Goal: Information Seeking & Learning: Learn about a topic

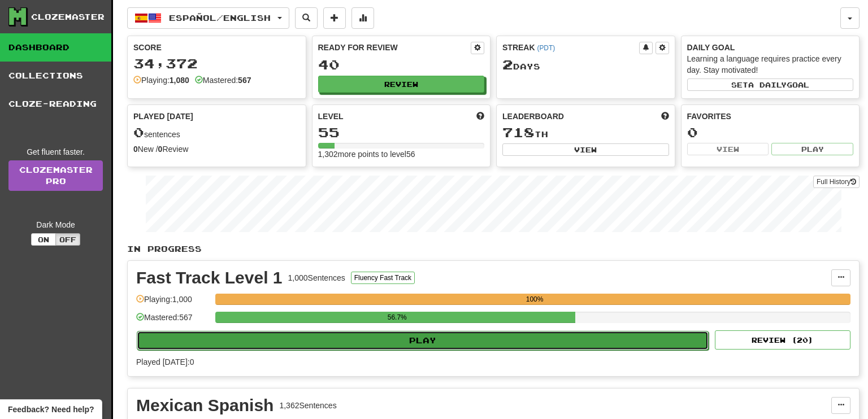
click at [437, 335] on button "Play" at bounding box center [423, 340] width 572 height 19
select select "**"
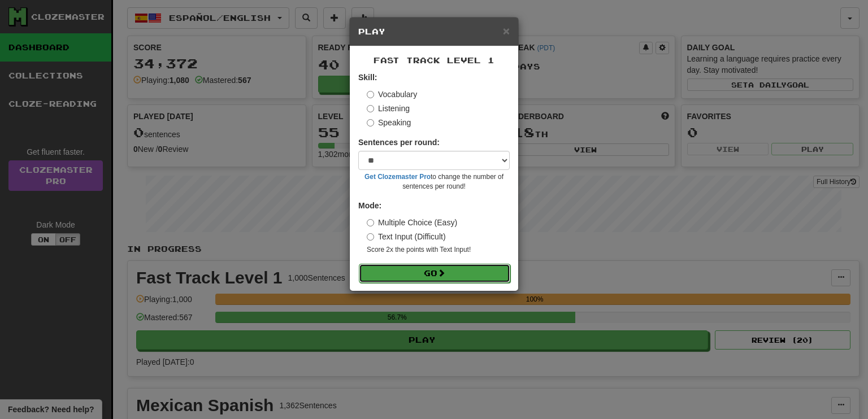
click at [429, 275] on button "Go" at bounding box center [434, 273] width 151 height 19
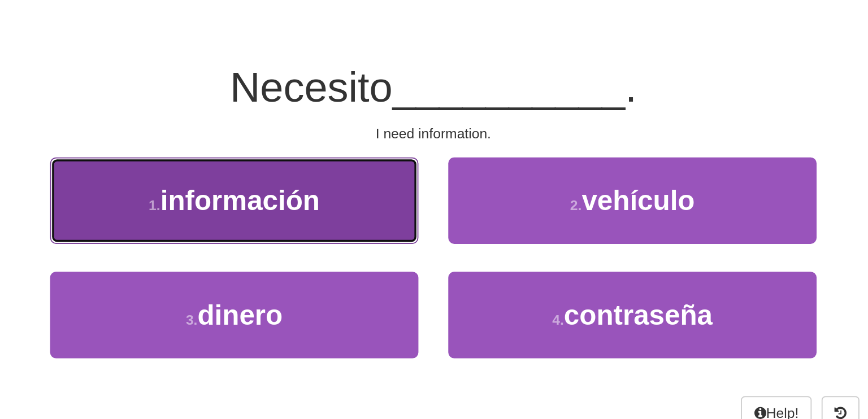
click at [306, 184] on span "información" at bounding box center [324, 192] width 90 height 18
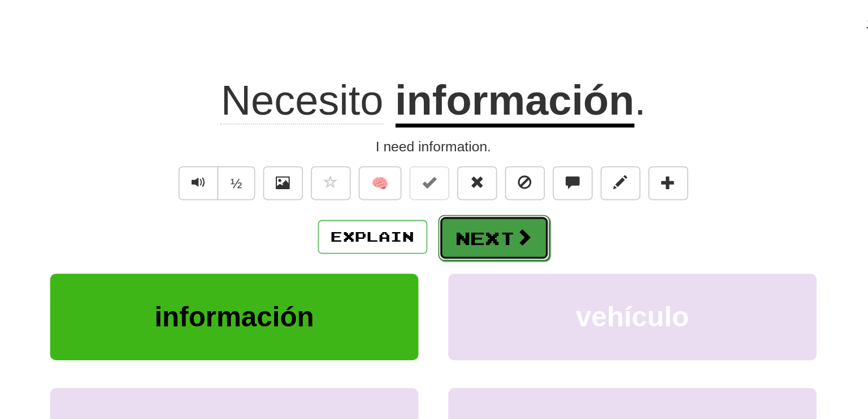
click at [458, 211] on button "Next" at bounding box center [468, 212] width 63 height 26
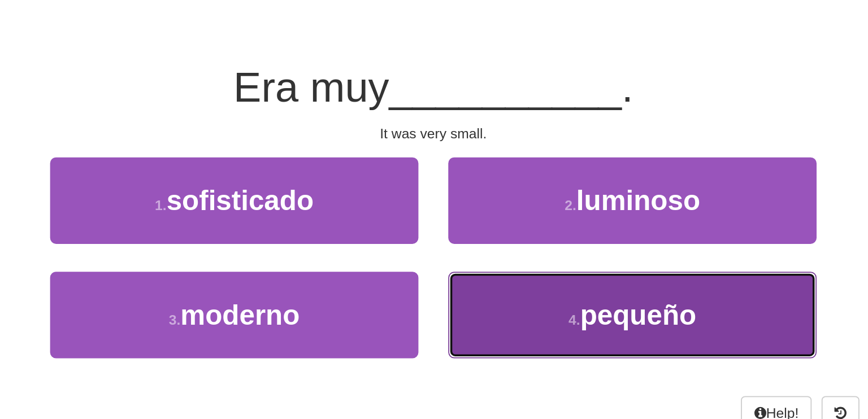
click at [540, 250] on span "pequeño" at bounding box center [551, 257] width 66 height 18
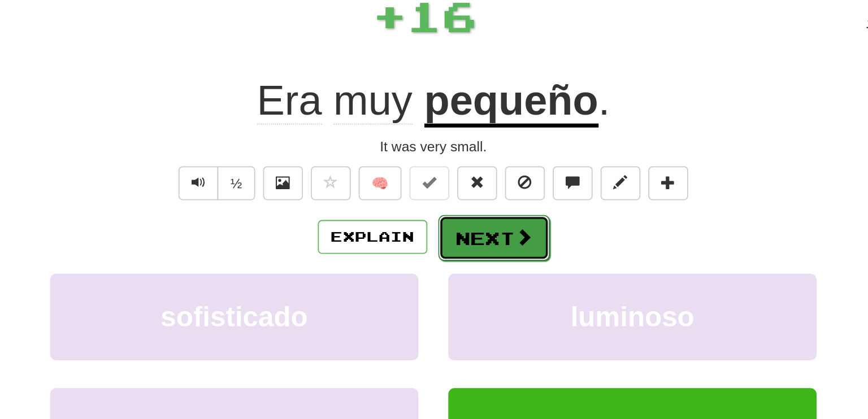
click at [467, 216] on button "Next" at bounding box center [468, 212] width 63 height 26
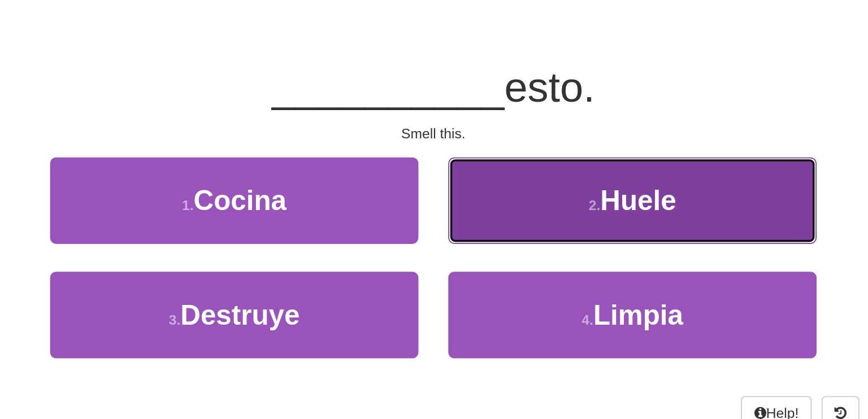
click at [539, 193] on span "Huele" at bounding box center [550, 192] width 43 height 18
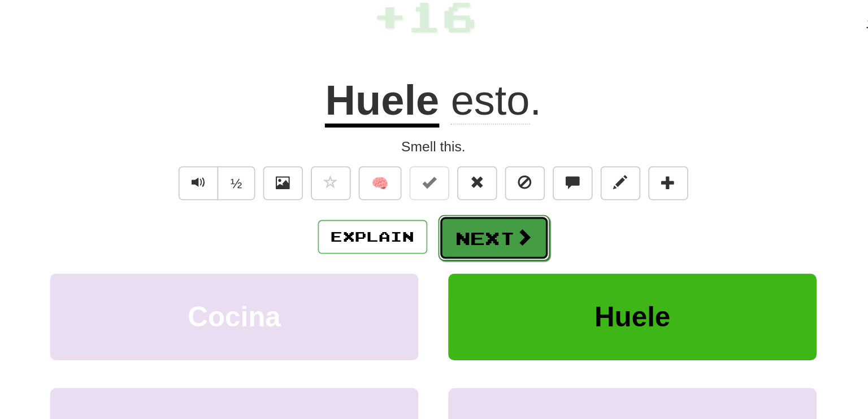
click at [474, 207] on button "Next" at bounding box center [468, 212] width 63 height 26
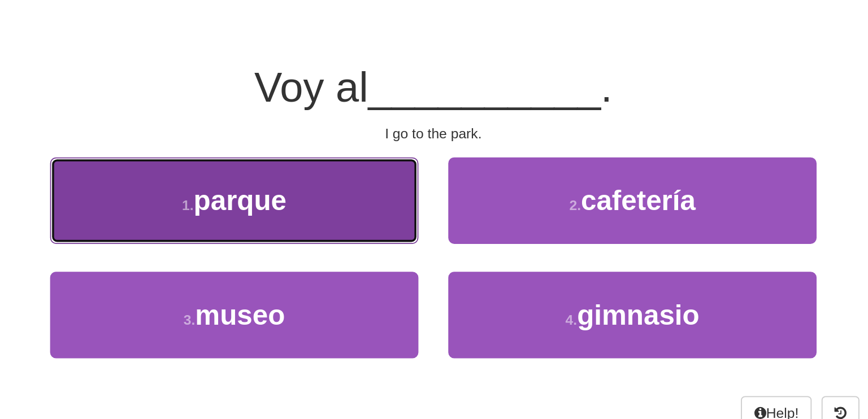
click at [332, 196] on span "parque" at bounding box center [324, 192] width 53 height 18
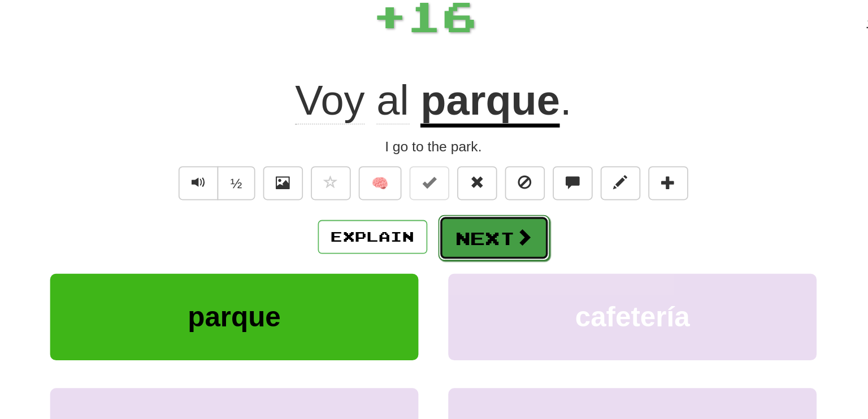
click at [467, 214] on button "Next" at bounding box center [468, 212] width 63 height 26
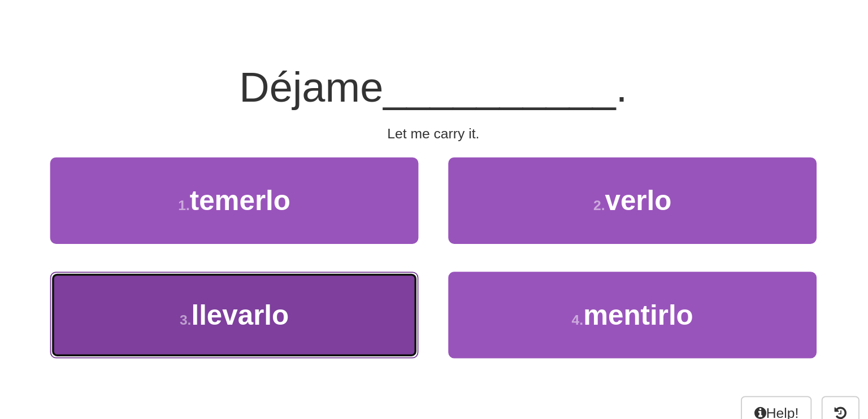
click at [332, 261] on span "llevarlo" at bounding box center [324, 257] width 55 height 18
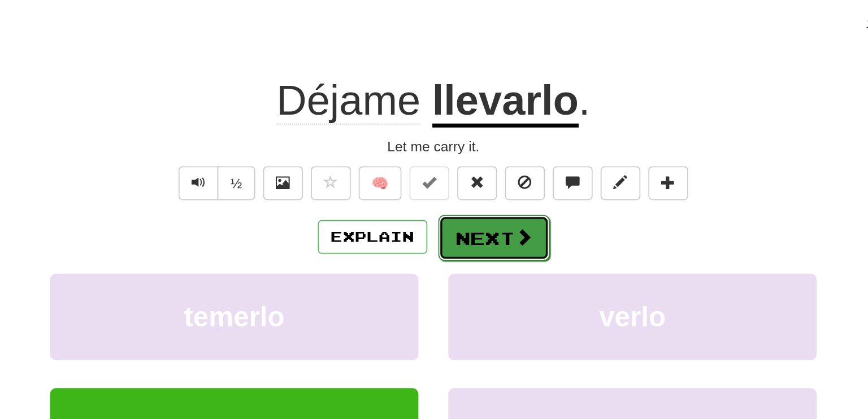
click at [485, 211] on span at bounding box center [485, 212] width 10 height 10
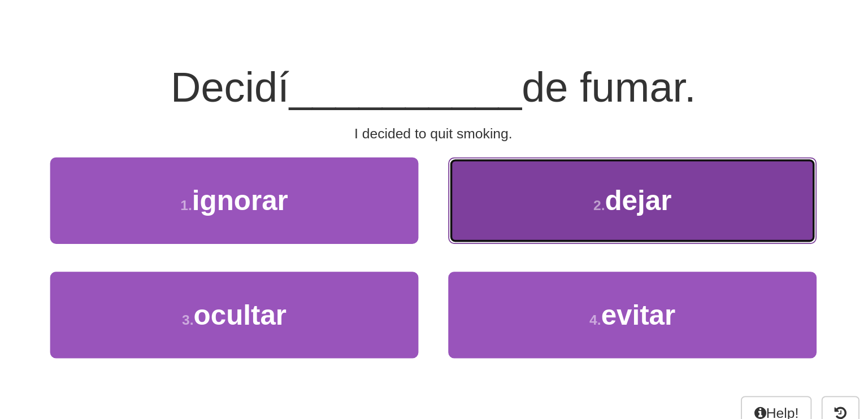
click at [530, 193] on small "2 ." at bounding box center [528, 193] width 7 height 9
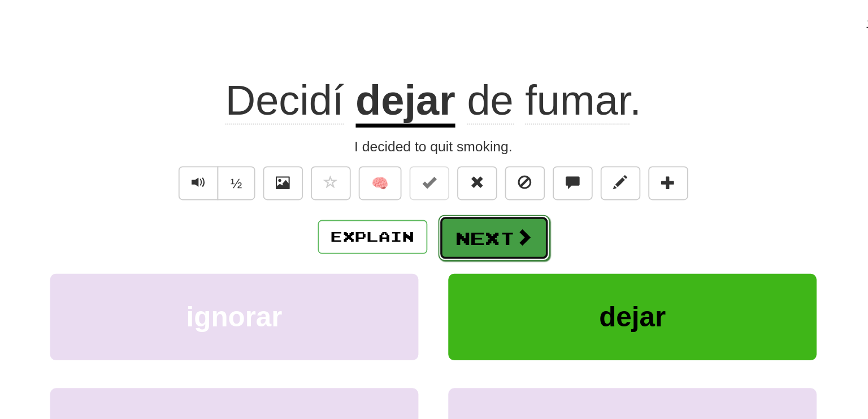
click at [487, 207] on span at bounding box center [485, 212] width 10 height 10
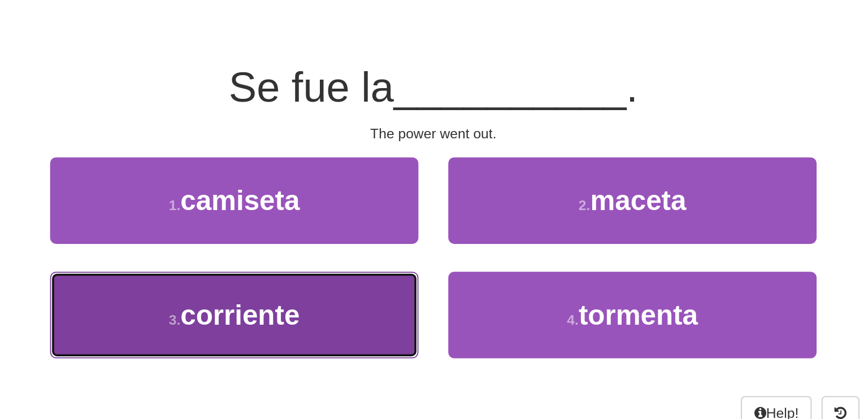
click at [370, 261] on button "3 . corriente" at bounding box center [320, 256] width 209 height 49
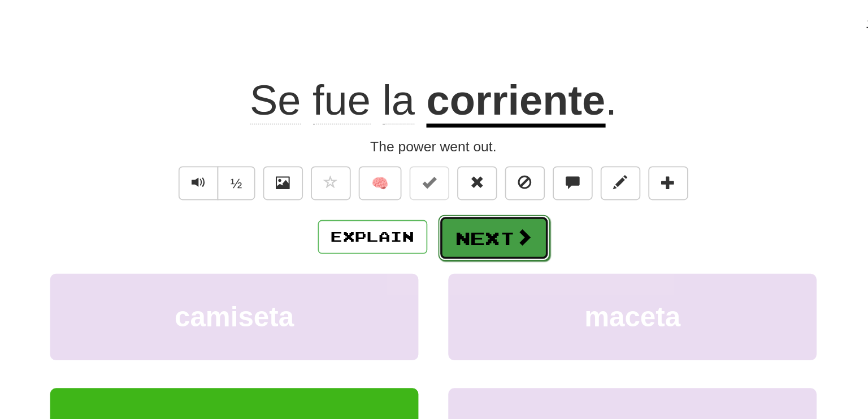
click at [486, 217] on span at bounding box center [485, 212] width 10 height 10
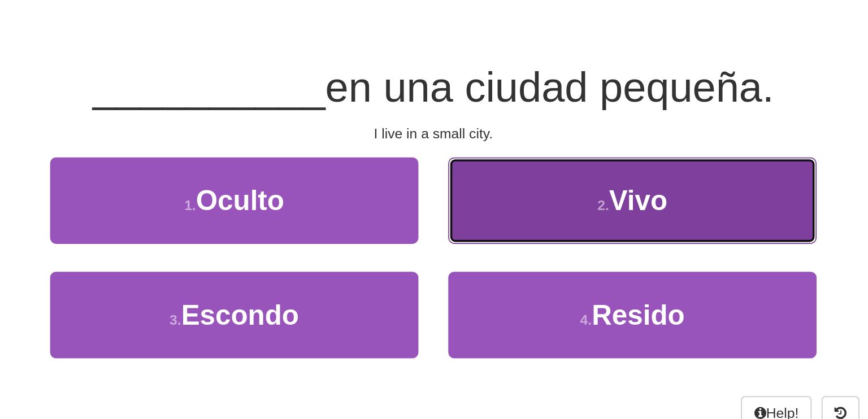
click at [541, 197] on span "Vivo" at bounding box center [550, 192] width 33 height 18
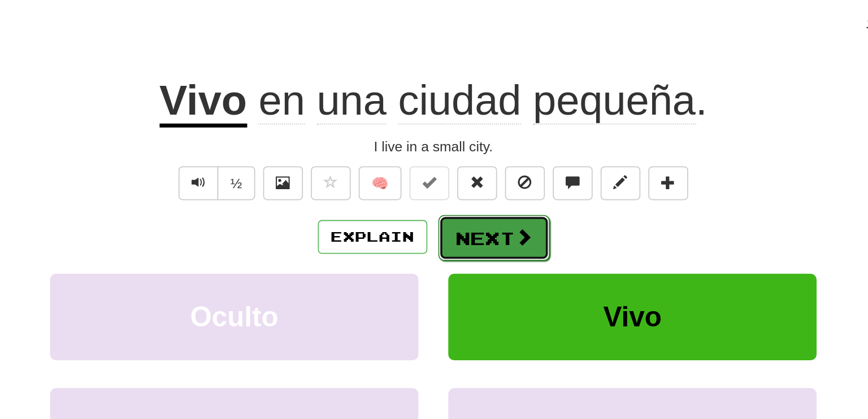
click at [466, 215] on button "Next" at bounding box center [468, 212] width 63 height 26
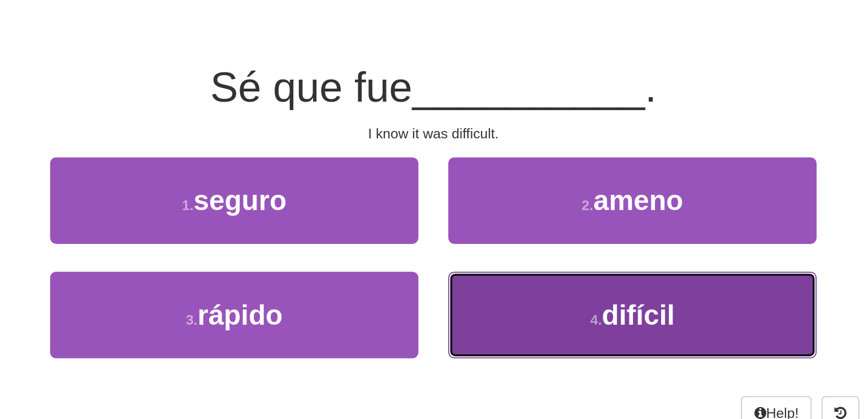
click at [551, 249] on span "difícil" at bounding box center [550, 257] width 41 height 18
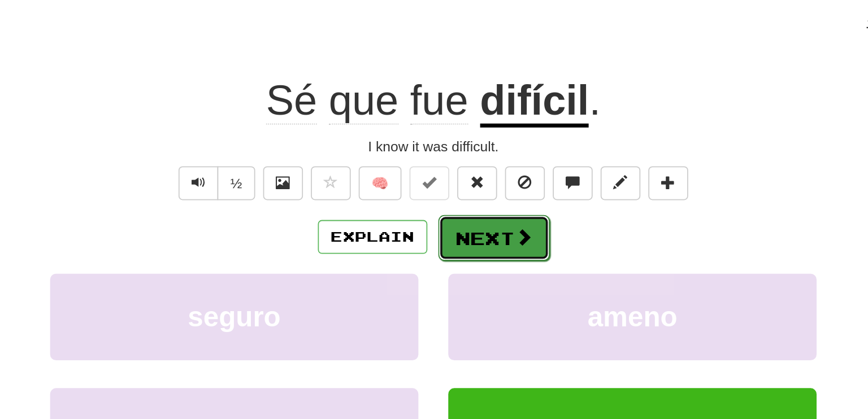
click at [480, 211] on span at bounding box center [485, 212] width 10 height 10
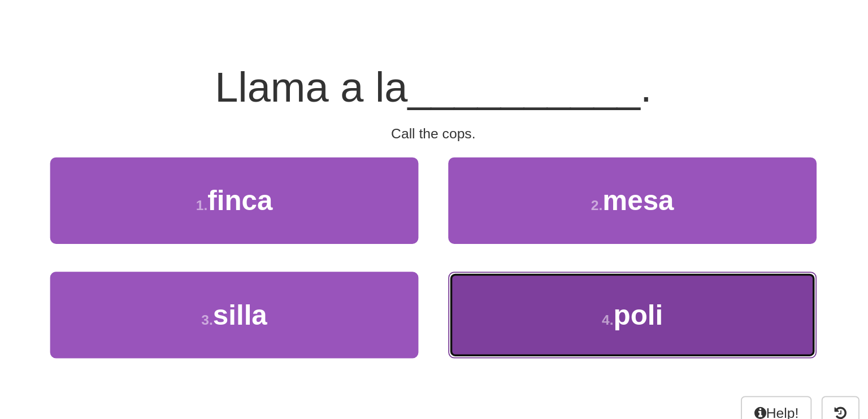
click at [560, 257] on span "poli" at bounding box center [550, 257] width 28 height 18
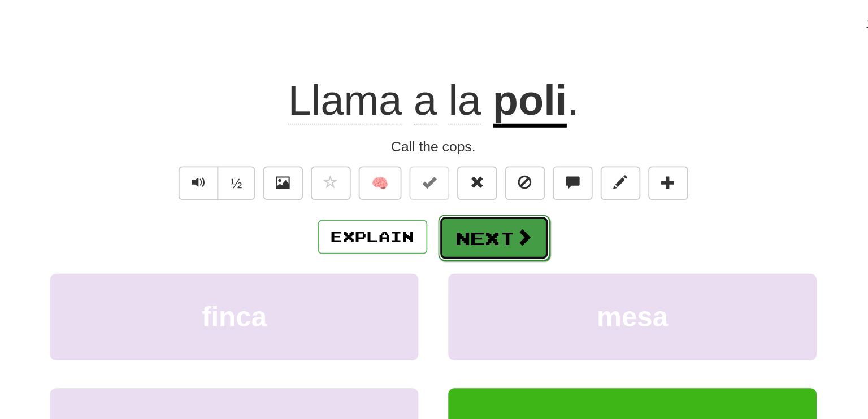
click at [481, 215] on span at bounding box center [485, 212] width 10 height 10
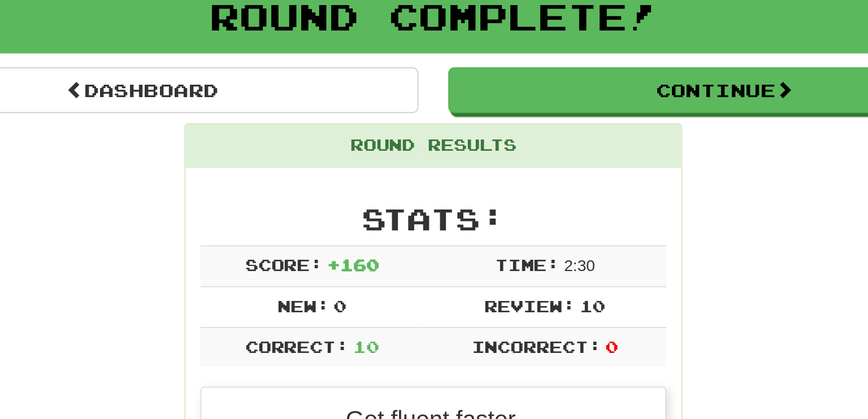
scroll to position [49, 0]
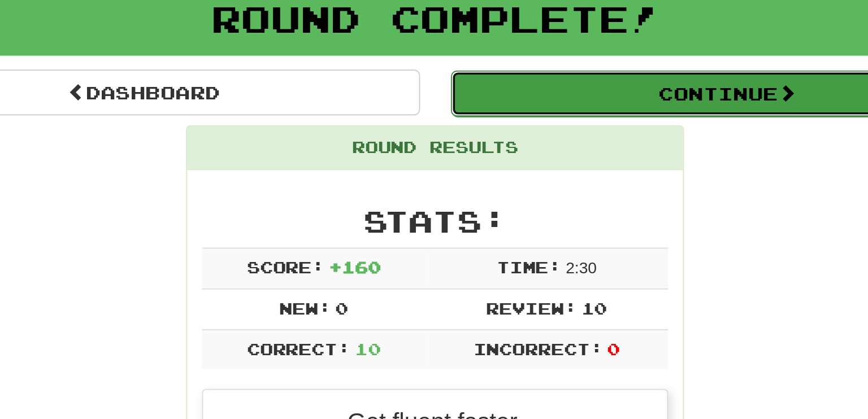
click at [609, 73] on button "Continue" at bounding box center [600, 75] width 314 height 26
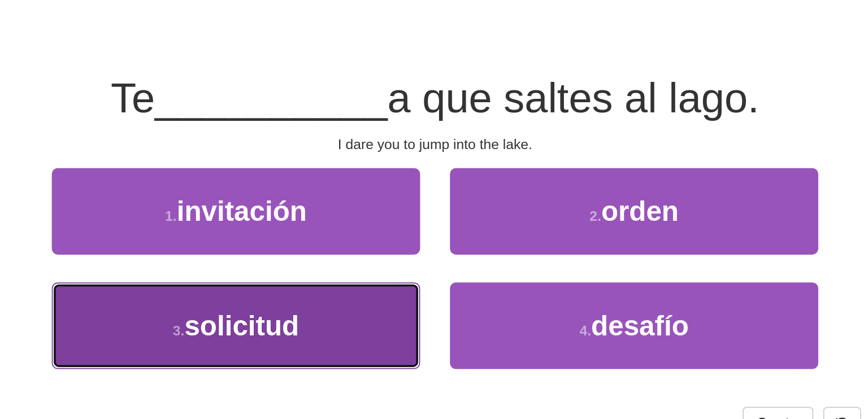
click at [384, 211] on button "3 . solicitud" at bounding box center [320, 207] width 209 height 49
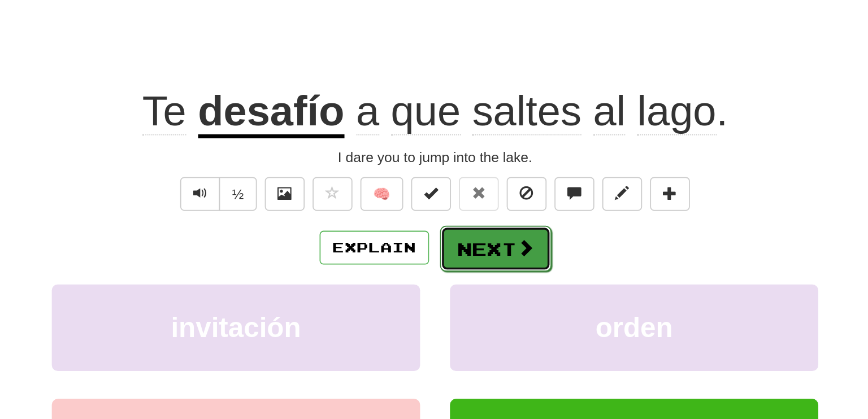
click at [460, 159] on button "Next" at bounding box center [468, 163] width 63 height 26
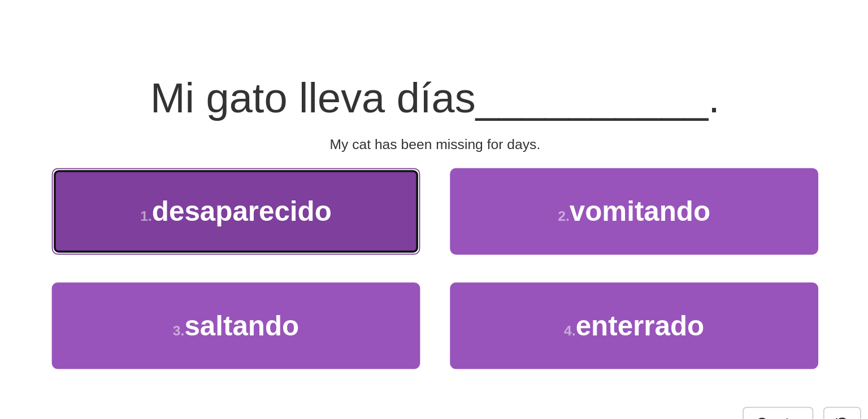
click at [376, 138] on span "desaparecido" at bounding box center [325, 142] width 102 height 18
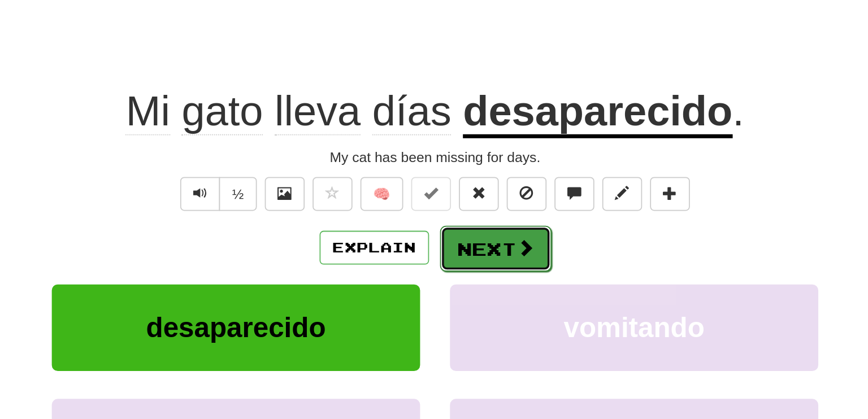
click at [458, 163] on button "Next" at bounding box center [468, 163] width 63 height 26
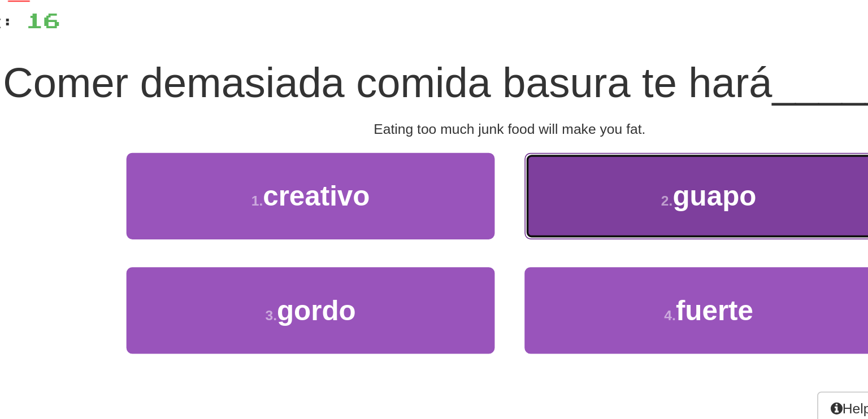
click at [512, 157] on button "2 . [GEOGRAPHIC_DATA]" at bounding box center [546, 142] width 209 height 49
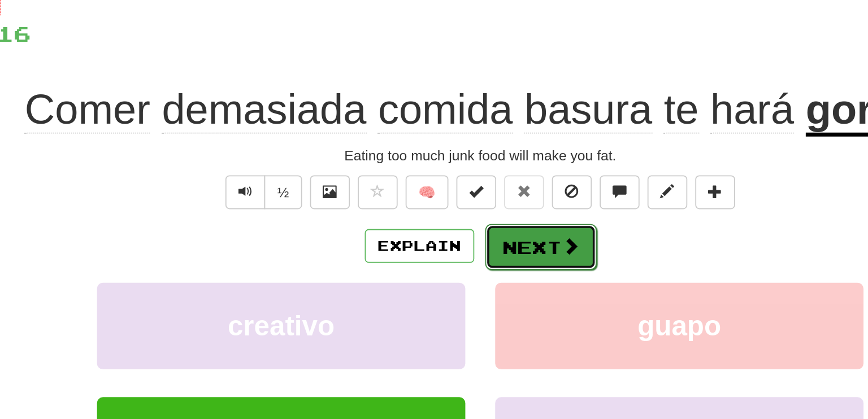
click at [460, 158] on button "Next" at bounding box center [468, 163] width 63 height 26
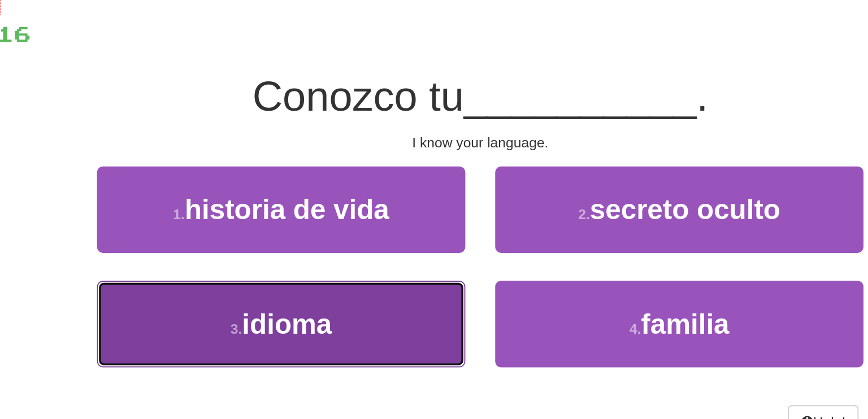
click at [339, 207] on span "idioma" at bounding box center [324, 207] width 51 height 18
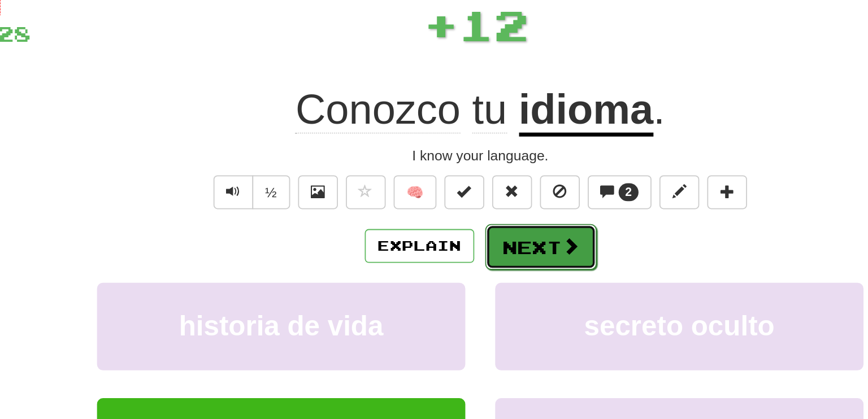
click at [450, 163] on button "Next" at bounding box center [468, 163] width 63 height 26
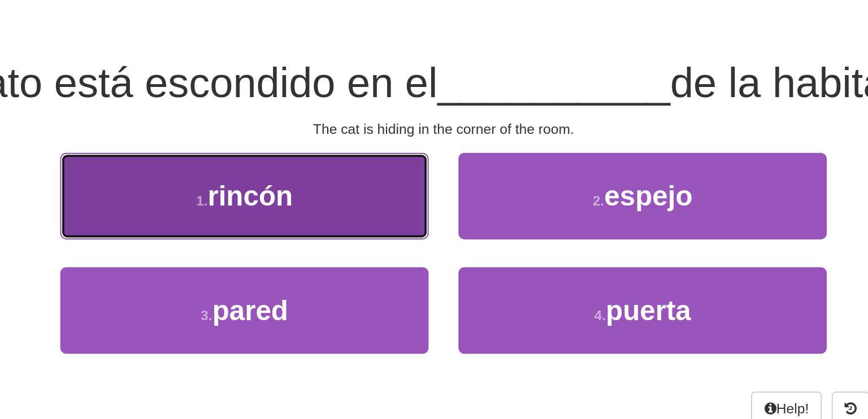
click at [365, 155] on button "1 . [GEOGRAPHIC_DATA]" at bounding box center [320, 142] width 209 height 49
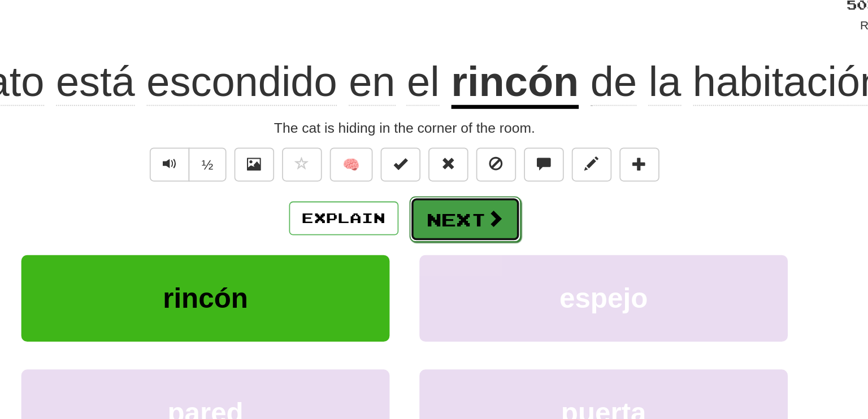
click at [455, 160] on button "Next" at bounding box center [468, 163] width 63 height 26
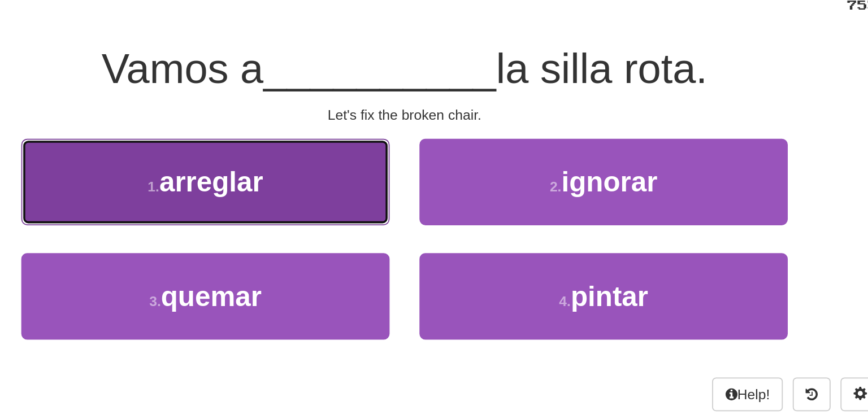
click at [368, 147] on button "1 . arreglar" at bounding box center [320, 142] width 209 height 49
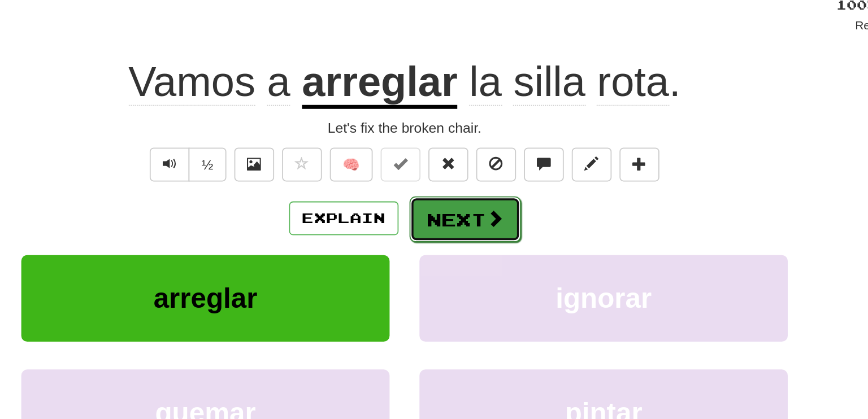
click at [448, 153] on button "Next" at bounding box center [468, 163] width 63 height 26
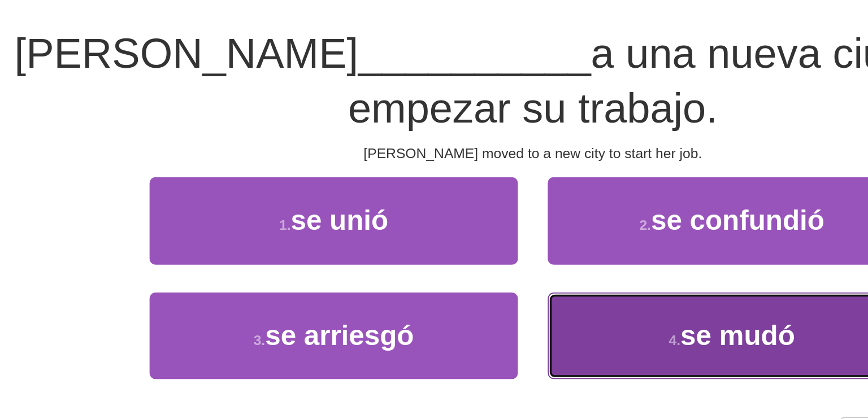
click at [529, 237] on span "se mudó" at bounding box center [550, 238] width 65 height 18
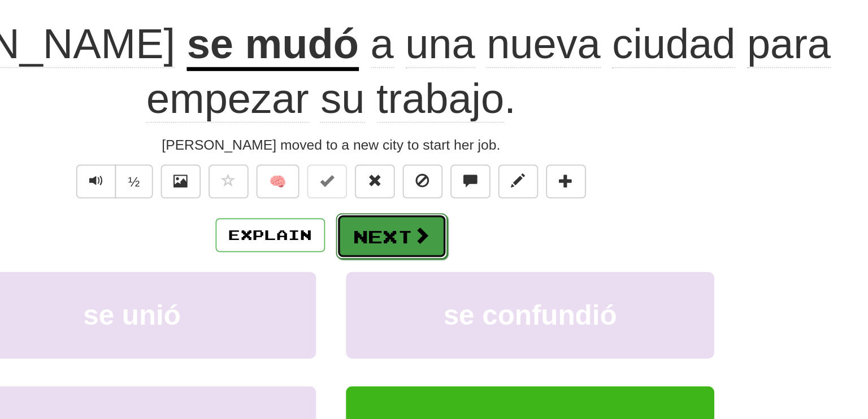
click at [480, 196] on span at bounding box center [485, 194] width 10 height 10
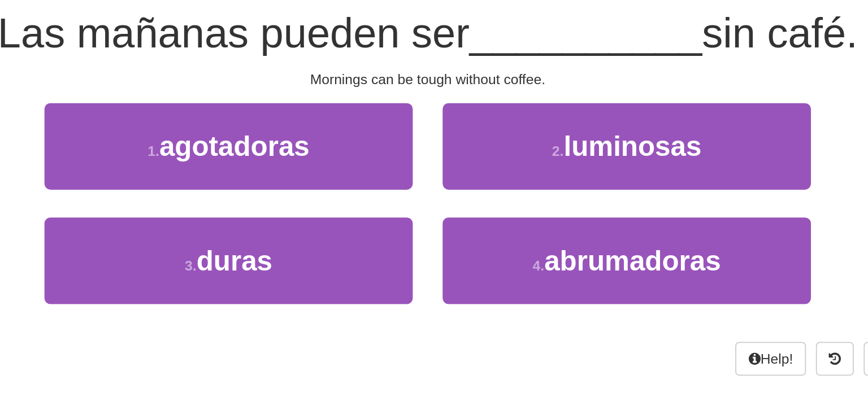
scroll to position [41, 0]
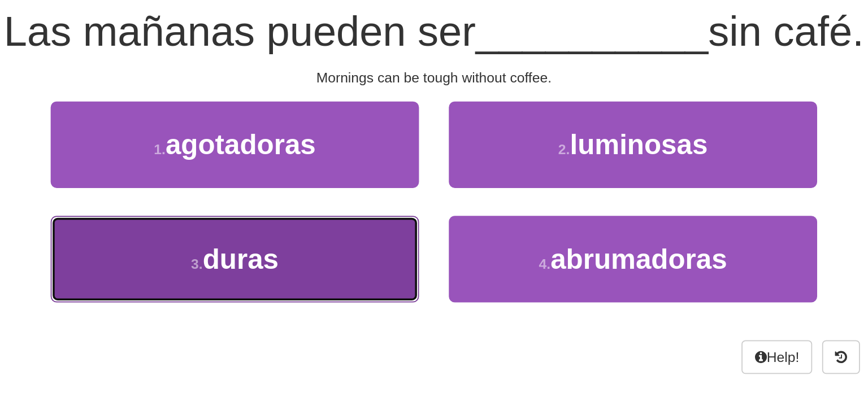
click at [345, 203] on button "3 . duras" at bounding box center [320, 214] width 209 height 49
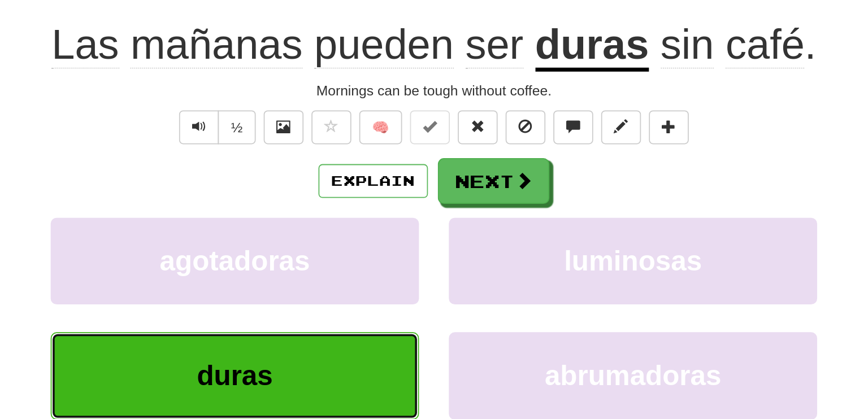
scroll to position [49, 0]
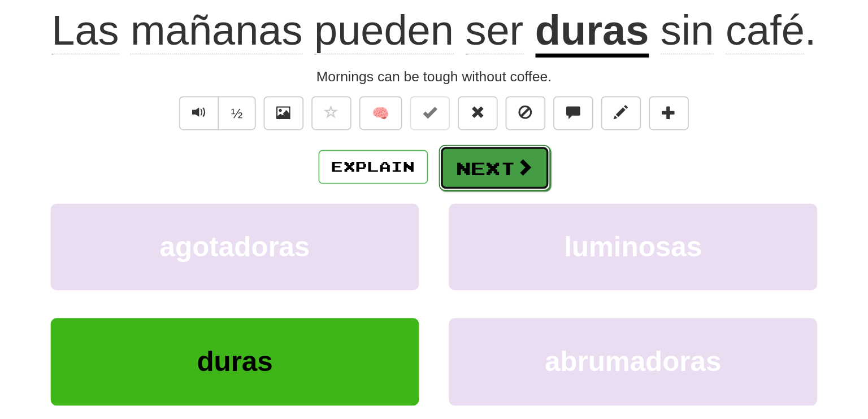
click at [467, 167] on button "Next" at bounding box center [468, 163] width 63 height 26
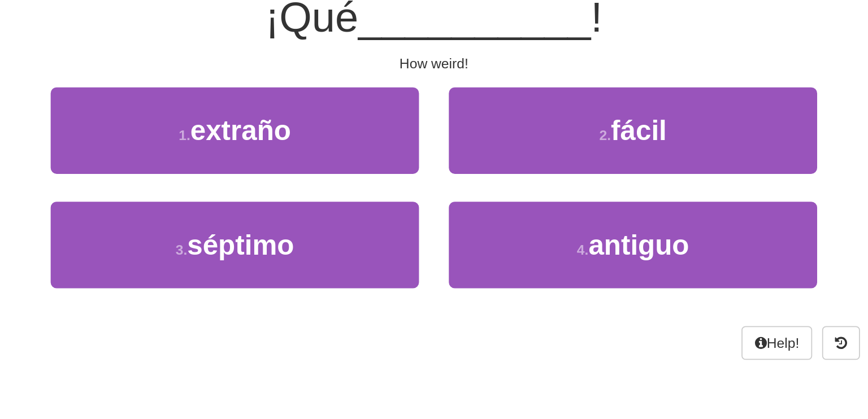
scroll to position [41, 0]
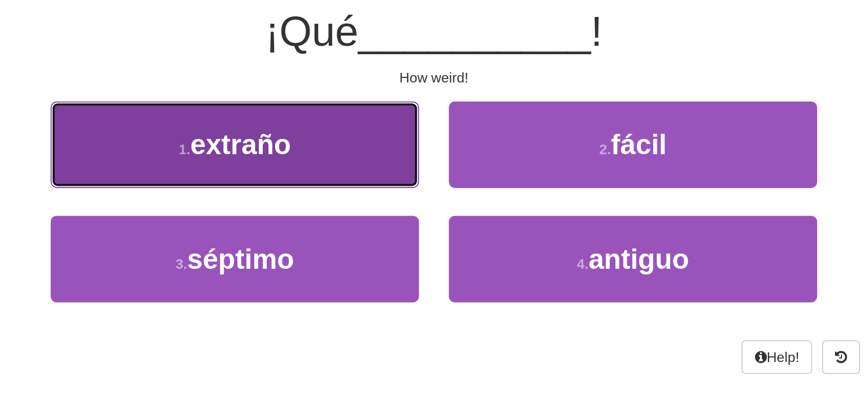
click at [371, 153] on button "1 . extraño" at bounding box center [320, 149] width 209 height 49
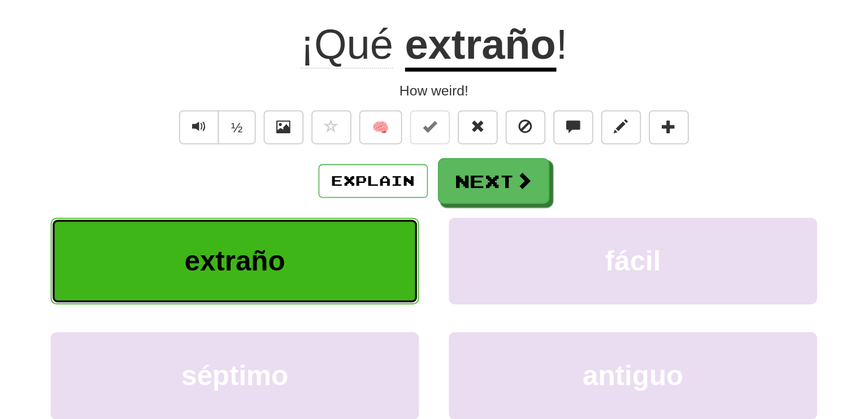
scroll to position [49, 0]
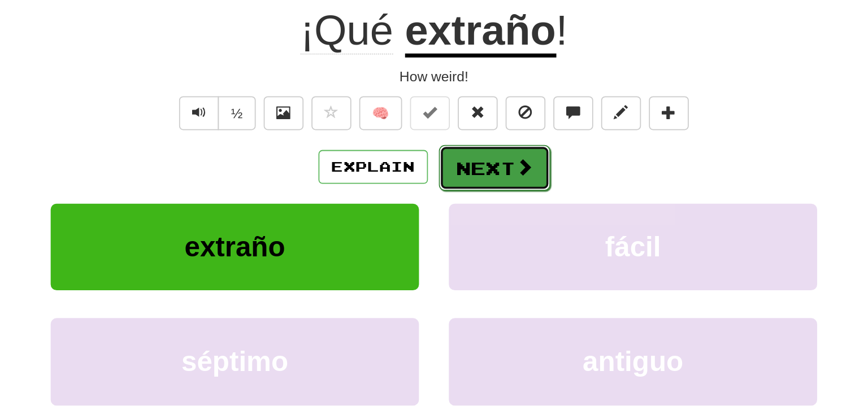
click at [471, 158] on button "Next" at bounding box center [468, 163] width 63 height 26
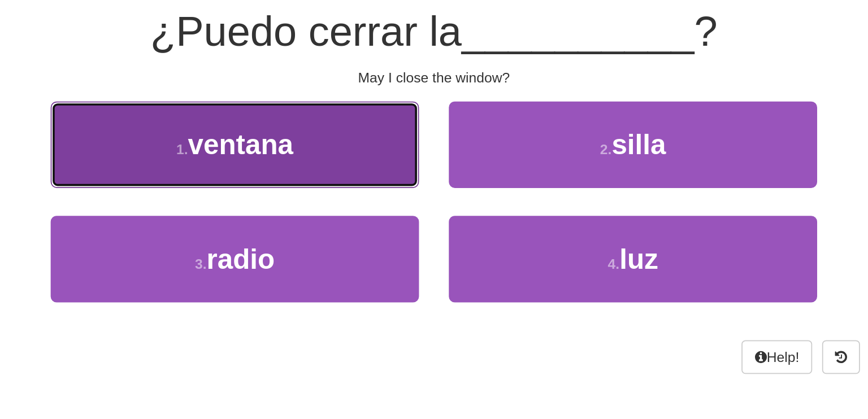
click at [311, 154] on span "ventana" at bounding box center [324, 150] width 60 height 18
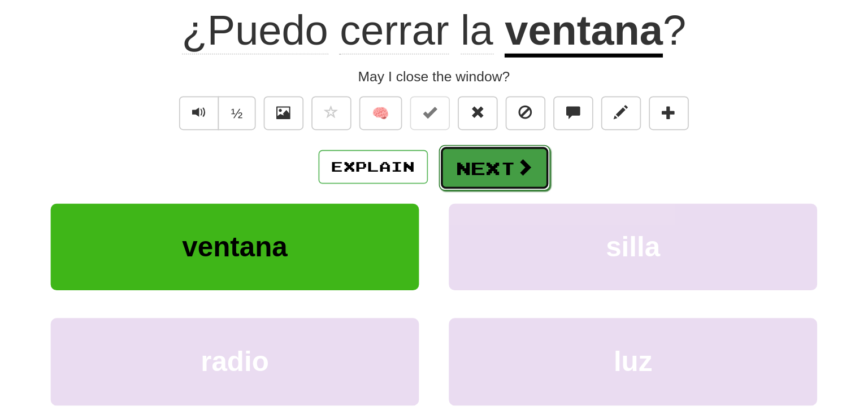
click at [453, 162] on button "Next" at bounding box center [468, 163] width 63 height 26
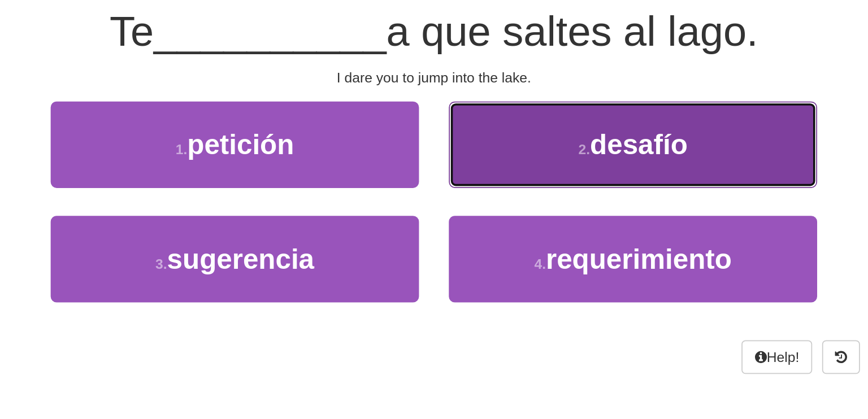
click at [539, 155] on span "desafío" at bounding box center [550, 150] width 55 height 18
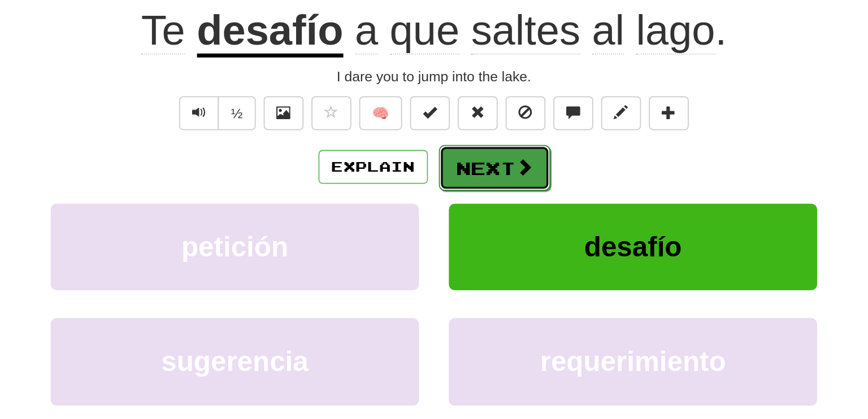
click at [458, 164] on button "Next" at bounding box center [468, 163] width 63 height 26
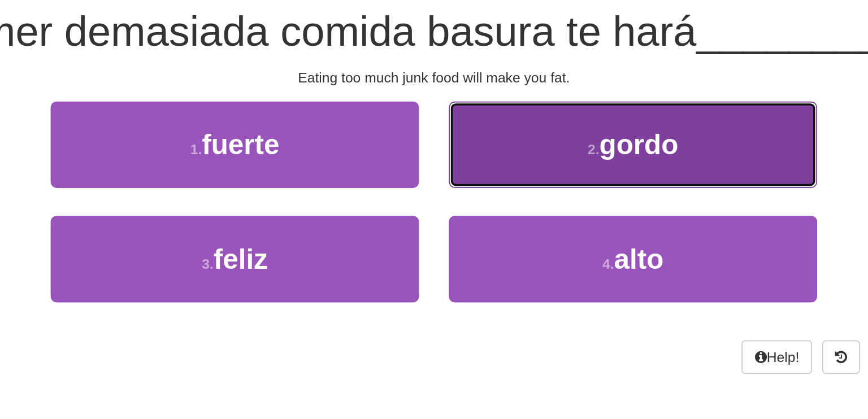
click at [530, 159] on button "2 . [GEOGRAPHIC_DATA]" at bounding box center [546, 149] width 209 height 49
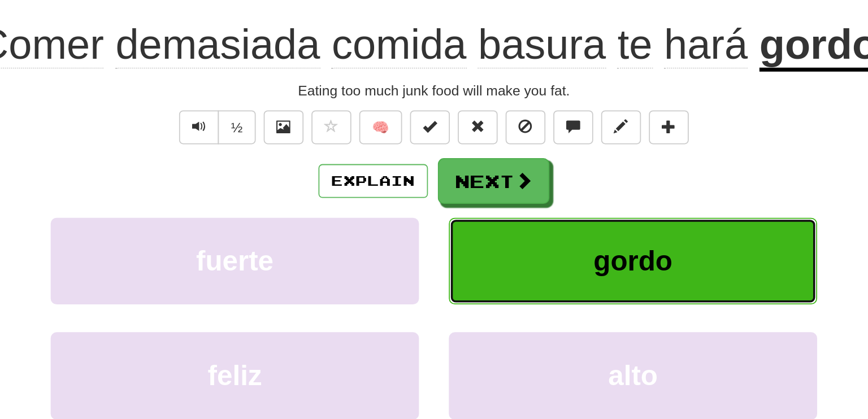
scroll to position [49, 0]
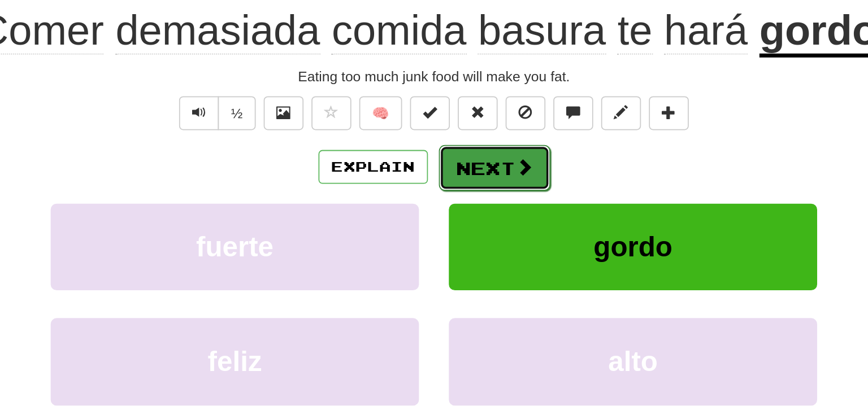
click at [489, 167] on span at bounding box center [485, 163] width 10 height 10
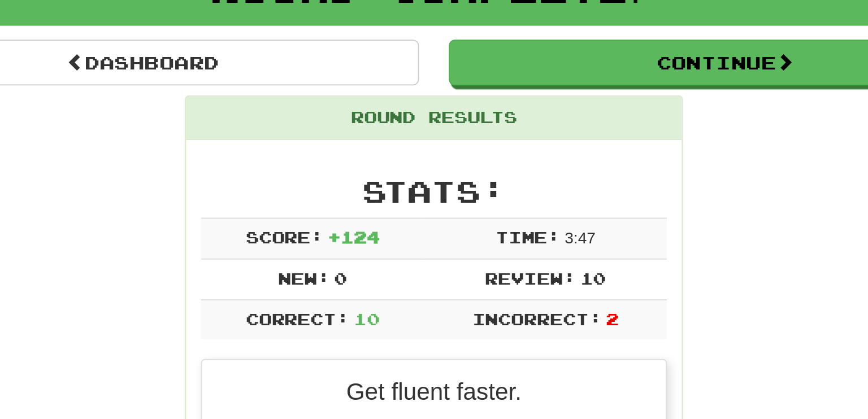
scroll to position [86, 0]
